Goal: Information Seeking & Learning: Check status

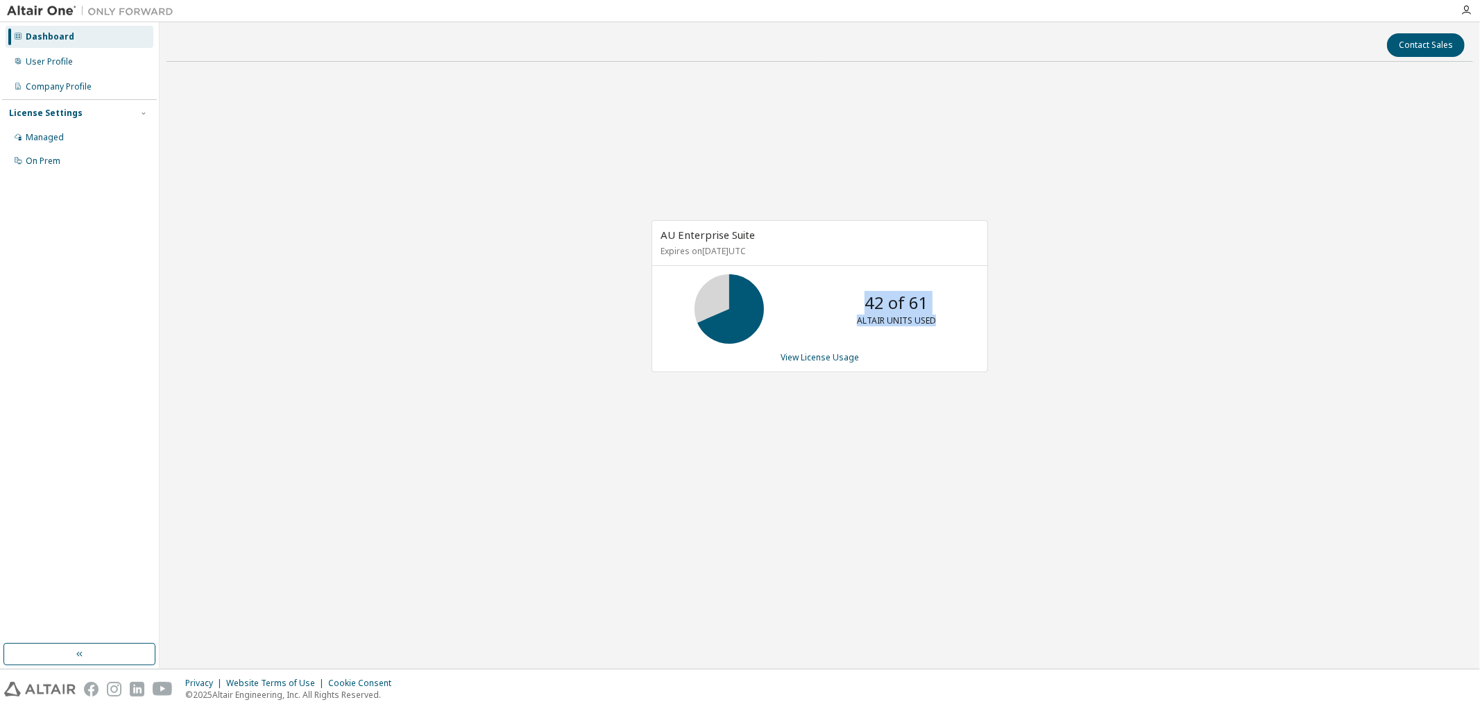
drag, startPoint x: 868, startPoint y: 303, endPoint x: 949, endPoint y: 303, distance: 81.2
click at [949, 303] on div "42 of 61 ALTAIR UNITS USED" at bounding box center [896, 308] width 111 height 69
click at [974, 369] on div "AU Enterprise Suite Expires on [DATE] UTC 42 of 61 ALTAIR UNITS USED View Licen…" at bounding box center [820, 296] width 337 height 152
click at [816, 359] on link "View License Usage" at bounding box center [820, 357] width 78 height 12
click at [51, 62] on div "User Profile" at bounding box center [49, 61] width 47 height 11
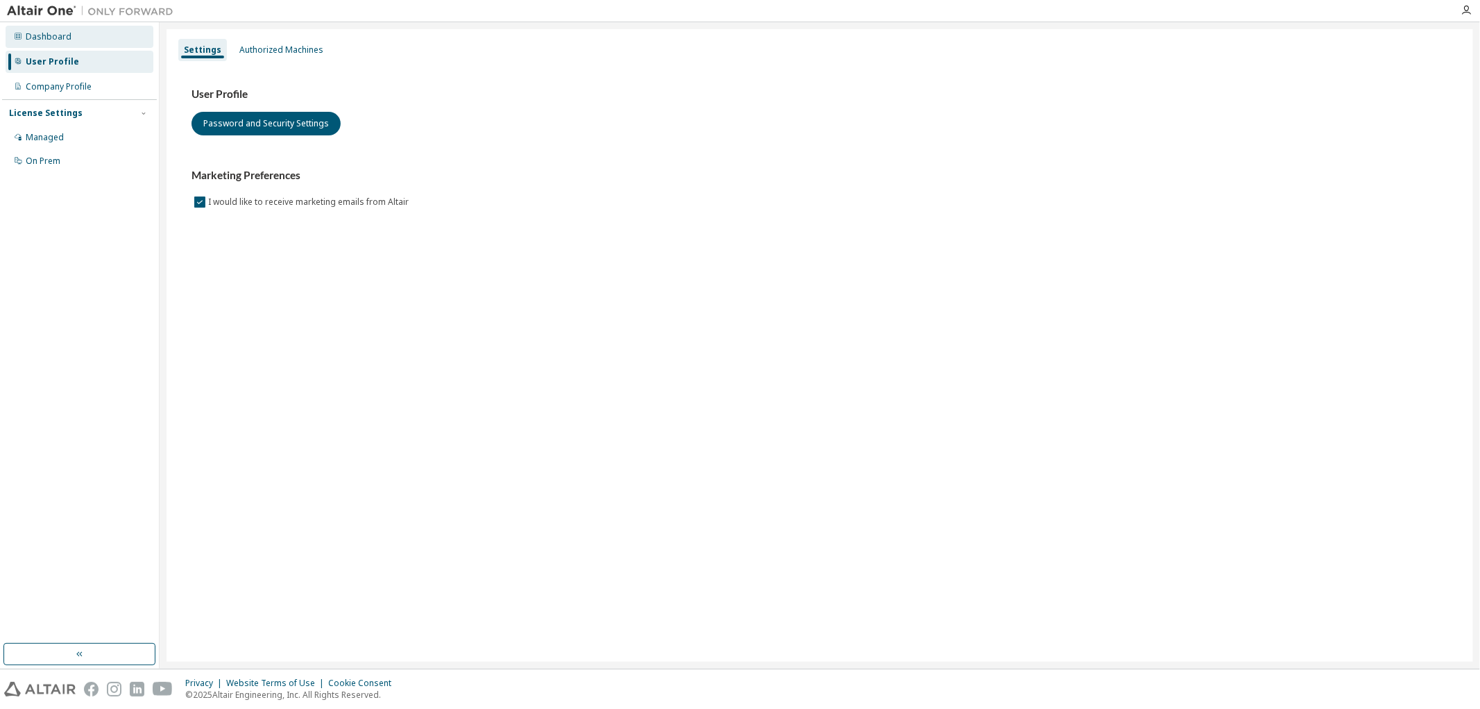
click at [53, 46] on div "Dashboard" at bounding box center [80, 37] width 148 height 22
